Goal: Check status: Check status

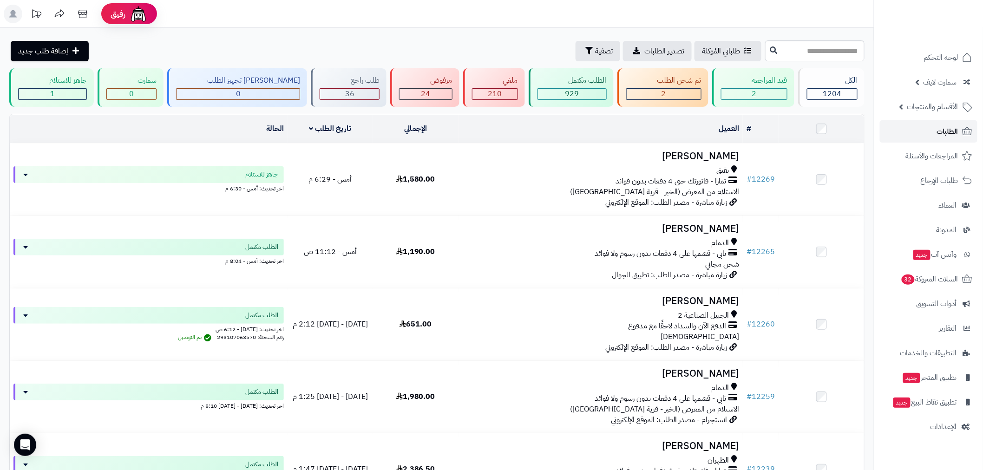
click at [924, 135] on link "الطلبات" at bounding box center [929, 131] width 98 height 22
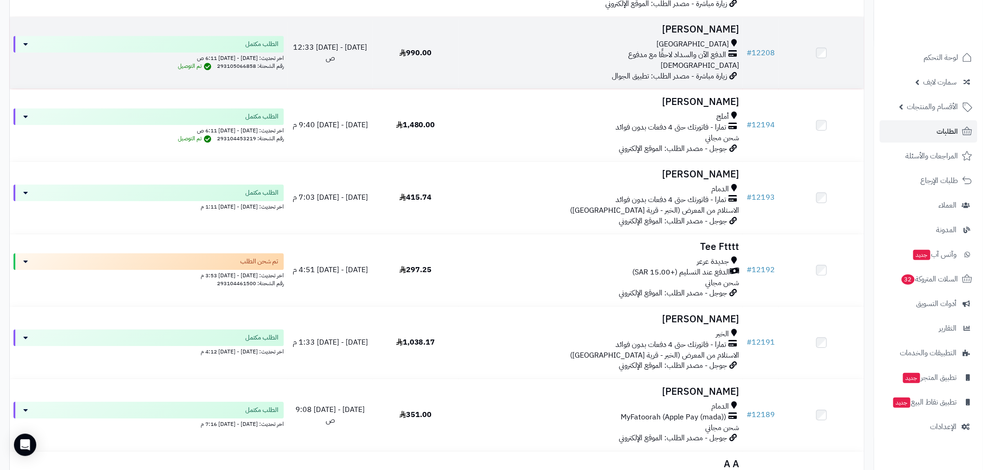
scroll to position [964, 0]
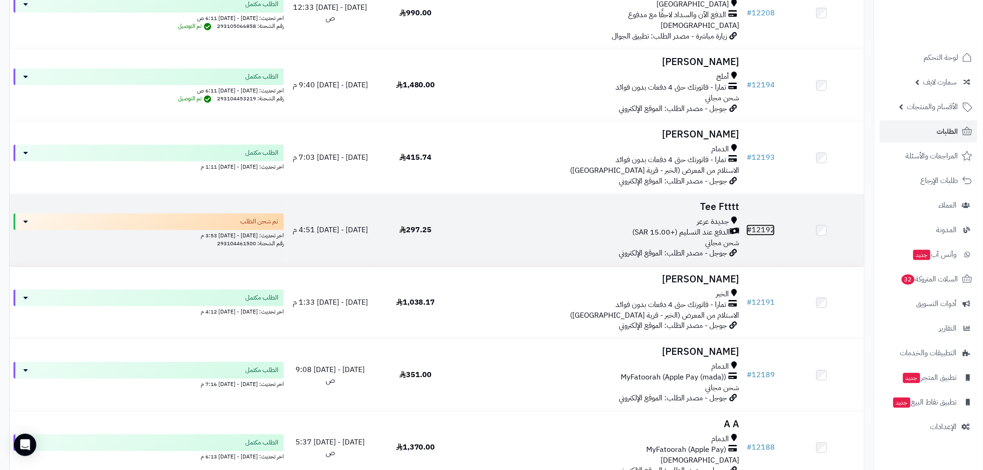
click at [755, 230] on link "# 12192" at bounding box center [761, 229] width 28 height 11
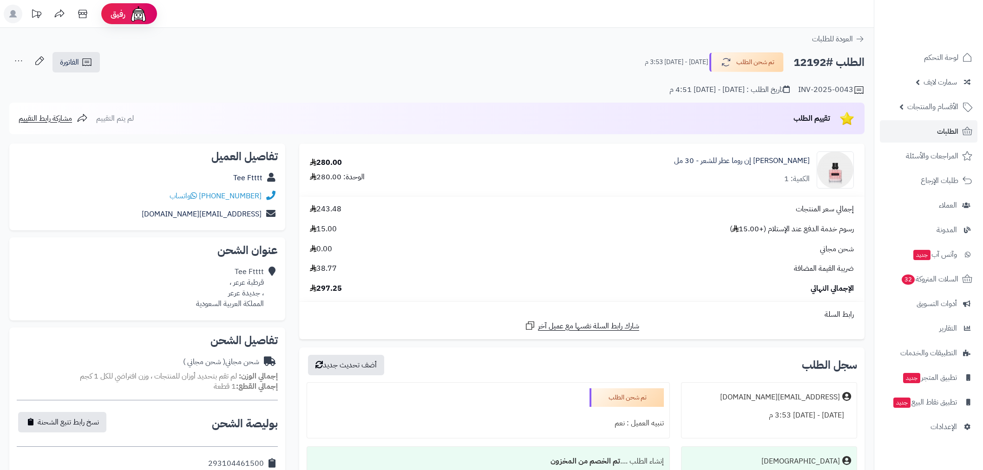
scroll to position [361, 0]
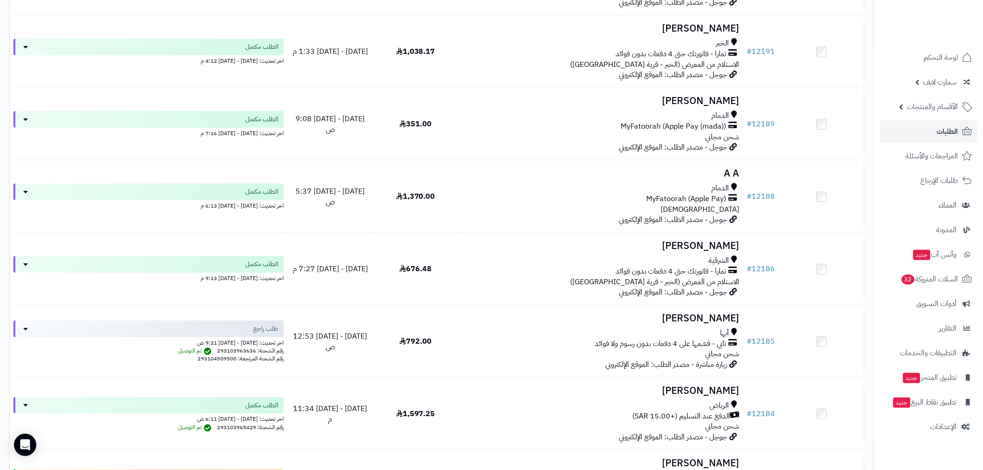
scroll to position [1325, 0]
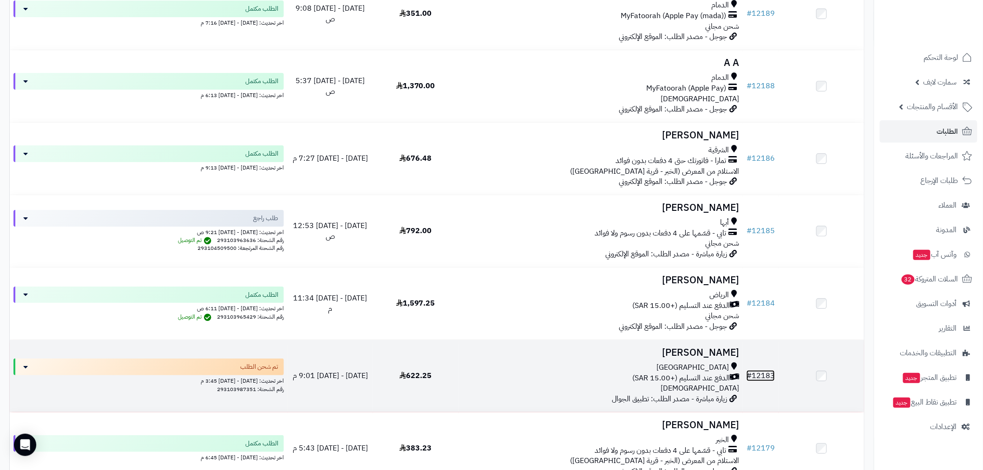
click at [754, 374] on link "# 12183" at bounding box center [761, 375] width 28 height 11
